Goal: Transaction & Acquisition: Purchase product/service

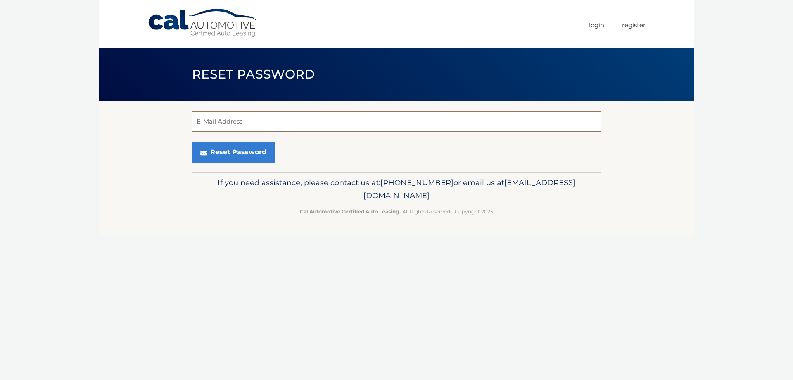
click at [247, 126] on input "E-Mail Address" at bounding box center [396, 121] width 409 height 21
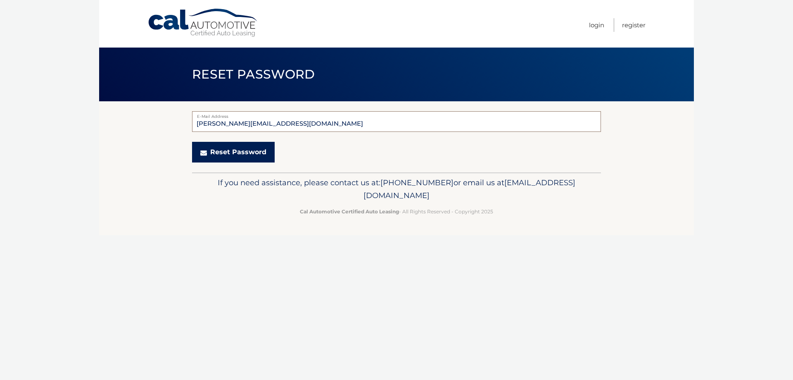
type input "geraldmanna@gmail.com"
click at [218, 153] on button "Reset Password" at bounding box center [233, 152] width 83 height 21
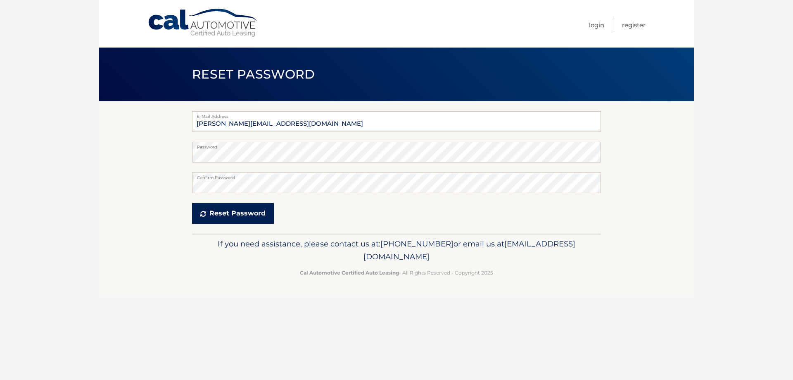
click at [231, 215] on button "Reset Password" at bounding box center [233, 213] width 82 height 21
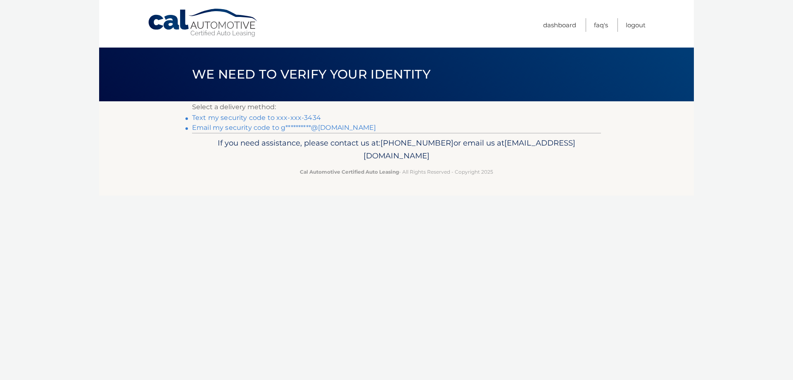
click at [292, 118] on link "Text my security code to xxx-xxx-3434" at bounding box center [256, 118] width 129 height 8
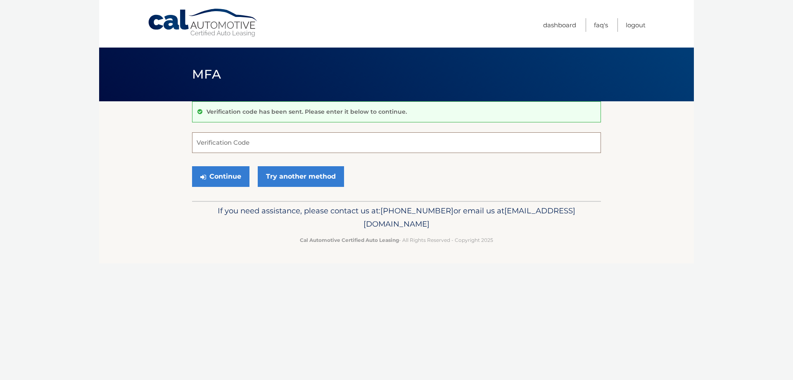
click at [259, 145] on input "Verification Code" at bounding box center [396, 142] width 409 height 21
type input "760628"
click at [192, 166] on button "Continue" at bounding box center [220, 176] width 57 height 21
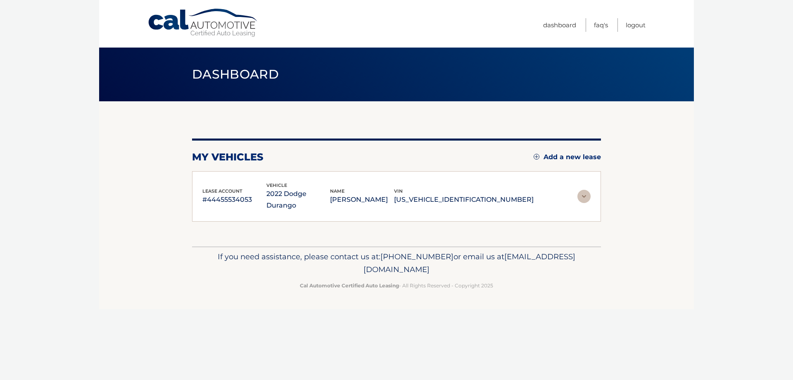
click at [588, 190] on img at bounding box center [584, 196] width 13 height 13
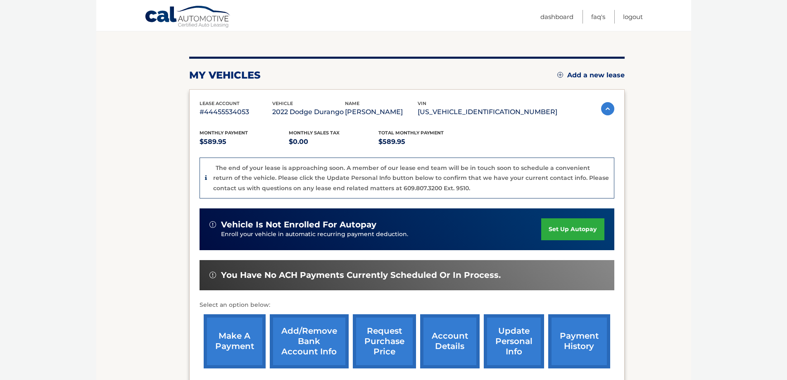
scroll to position [83, 0]
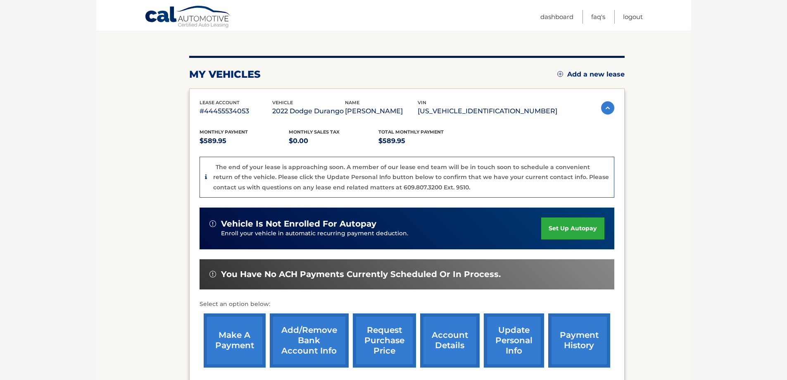
click at [239, 347] on link "make a payment" at bounding box center [235, 340] width 62 height 54
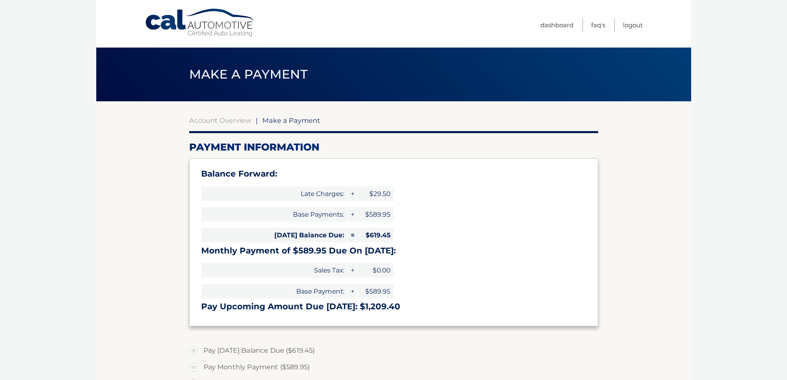
select select "MjFmNGNlZTAtNTMwZC00NDlmLWI5ZTAtNDQwMTFlOWMxZDIw"
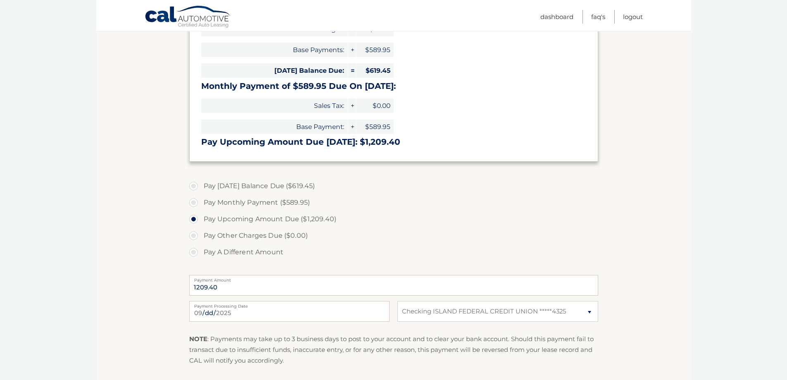
scroll to position [165, 0]
click at [195, 181] on label "Pay [DATE] Balance Due ($619.45)" at bounding box center [393, 185] width 409 height 17
click at [195, 181] on input "Pay [DATE] Balance Due ($619.45)" at bounding box center [197, 183] width 8 height 13
radio input "true"
type input "619.45"
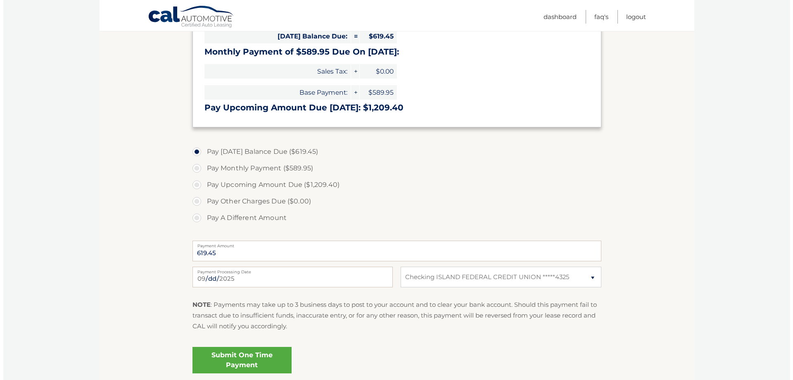
scroll to position [248, 0]
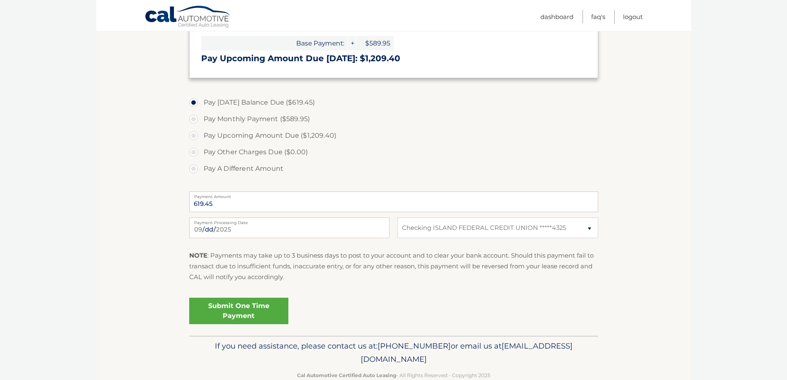
click at [263, 309] on link "Submit One Time Payment" at bounding box center [238, 310] width 99 height 26
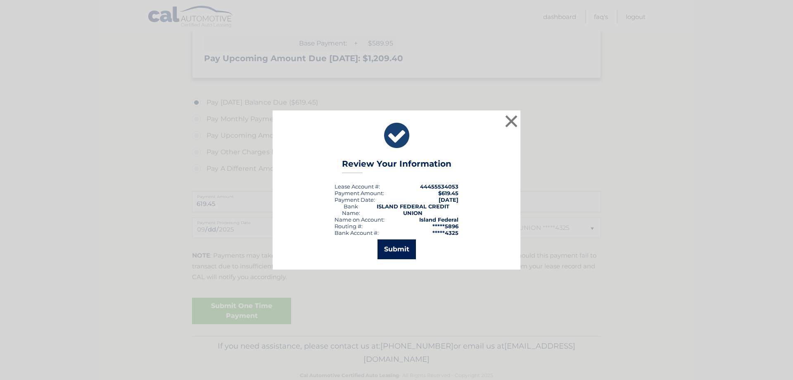
click at [405, 245] on button "Submit" at bounding box center [397, 249] width 38 height 20
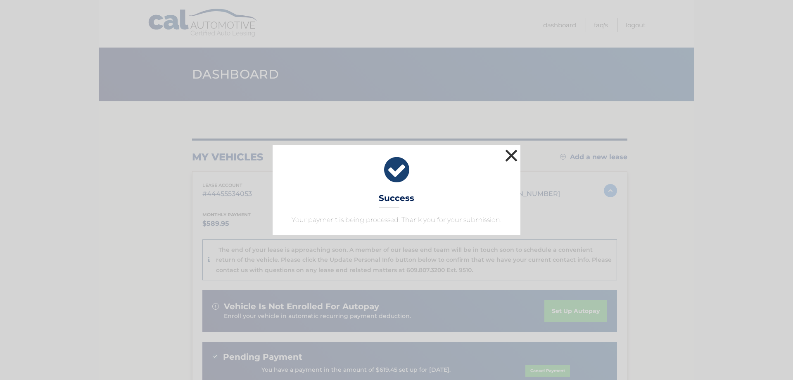
click at [510, 152] on button "×" at bounding box center [511, 155] width 17 height 17
